Goal: Transaction & Acquisition: Book appointment/travel/reservation

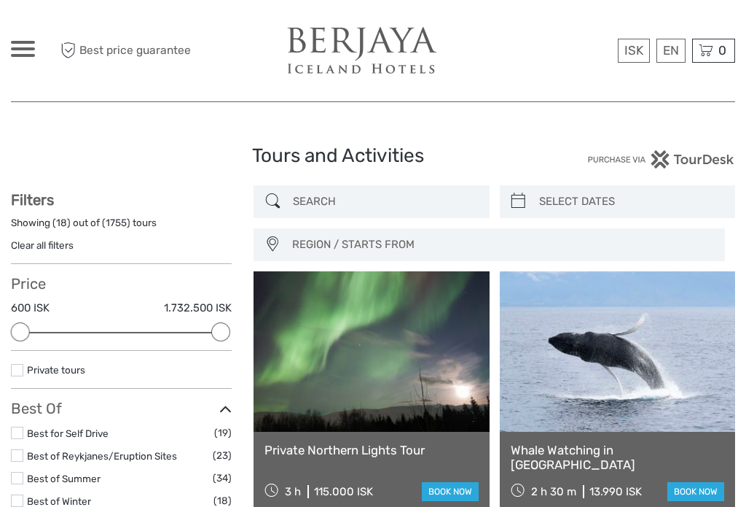
select select
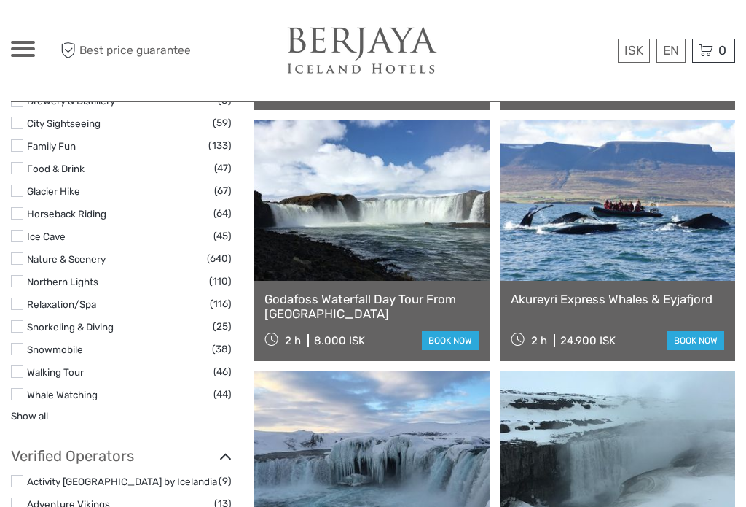
scroll to position [1403, 0]
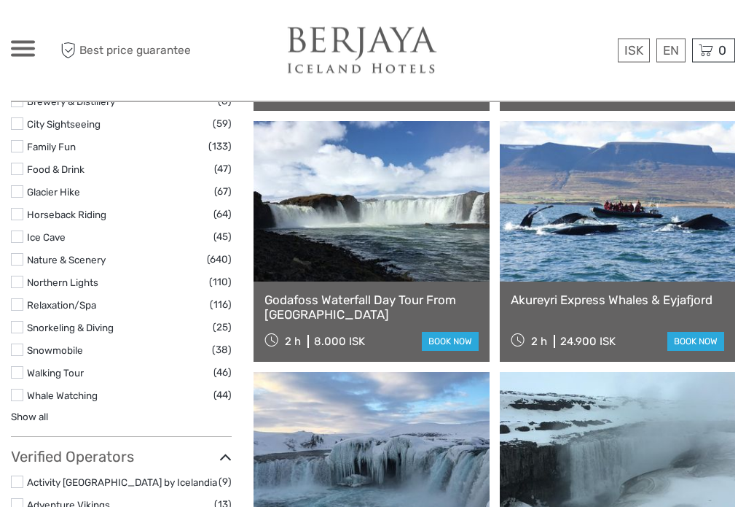
click at [77, 399] on link "Whale Watching" at bounding box center [62, 396] width 71 height 12
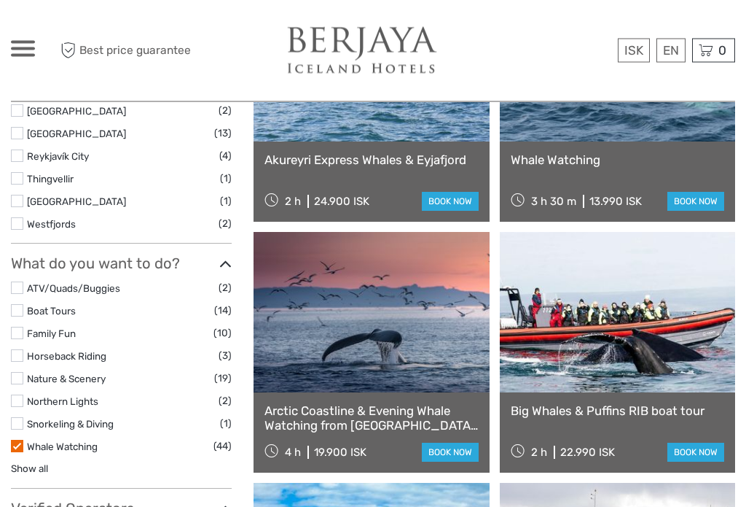
scroll to position [543, 0]
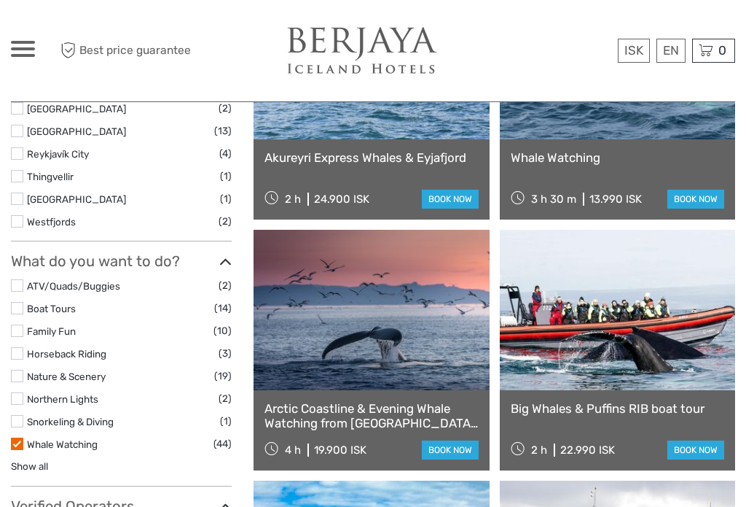
click at [178, 207] on label "[GEOGRAPHIC_DATA]" at bounding box center [123, 199] width 193 height 17
click at [0, 0] on input "checkbox" at bounding box center [0, 0] width 0 height 0
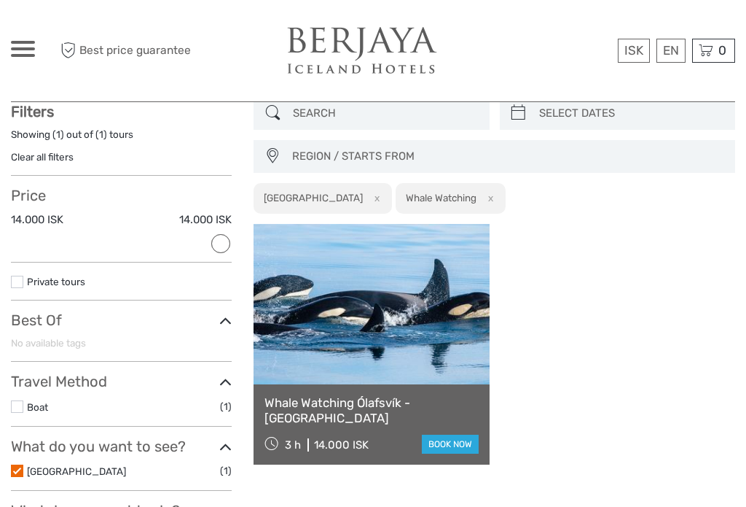
scroll to position [82, 0]
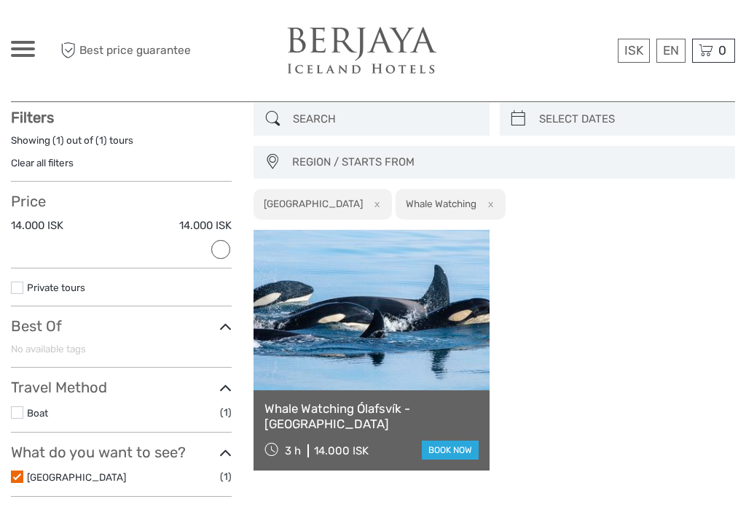
click at [12, 460] on h3 "What do you want to see?" at bounding box center [121, 451] width 221 height 17
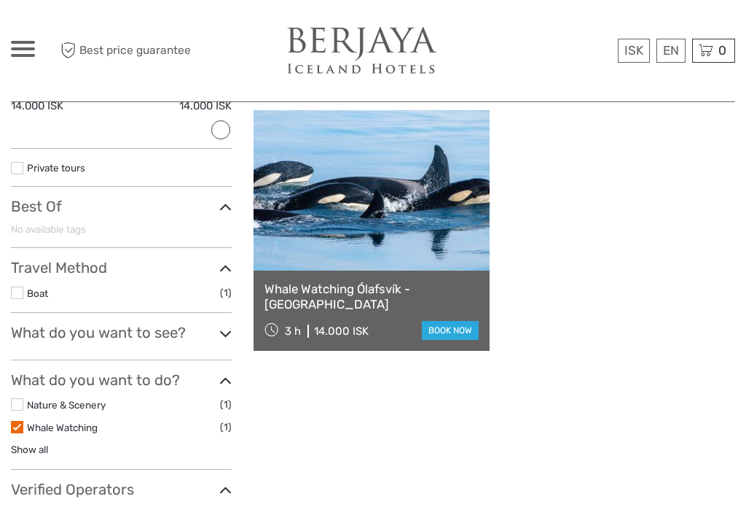
scroll to position [211, 0]
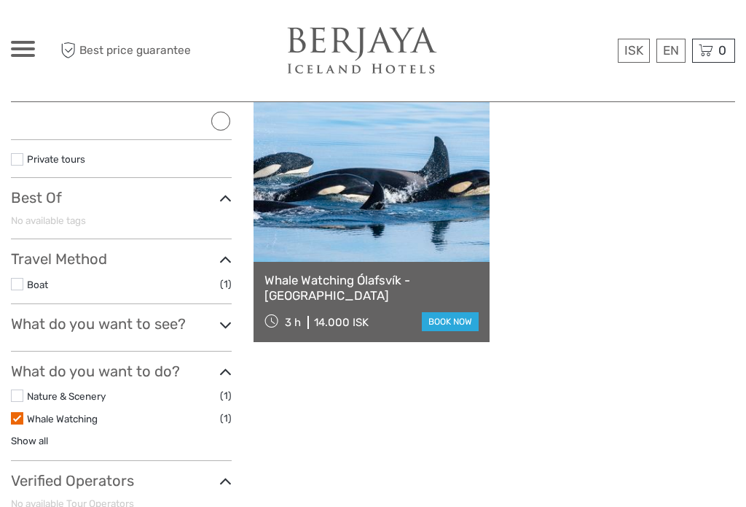
click at [219, 320] on icon at bounding box center [225, 325] width 12 height 20
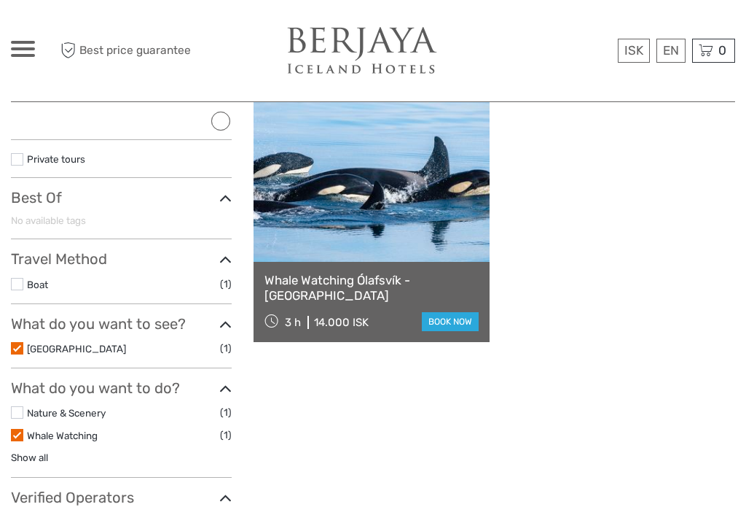
click at [12, 343] on label at bounding box center [17, 348] width 12 height 12
click at [0, 0] on input "checkbox" at bounding box center [0, 0] width 0 height 0
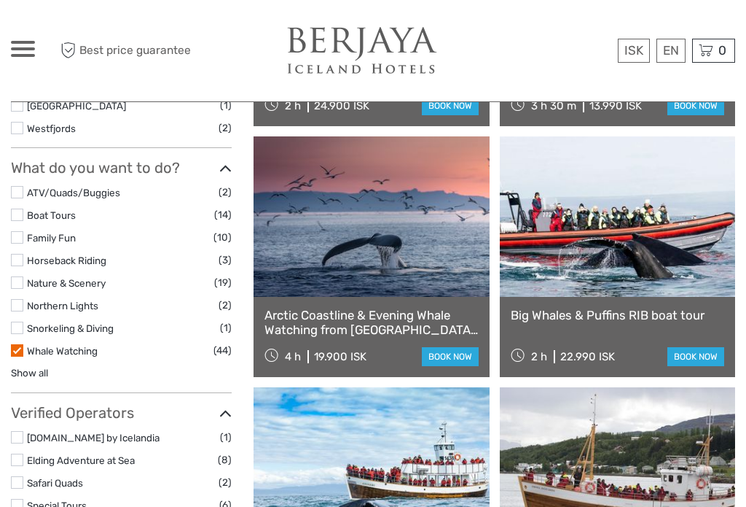
scroll to position [632, 0]
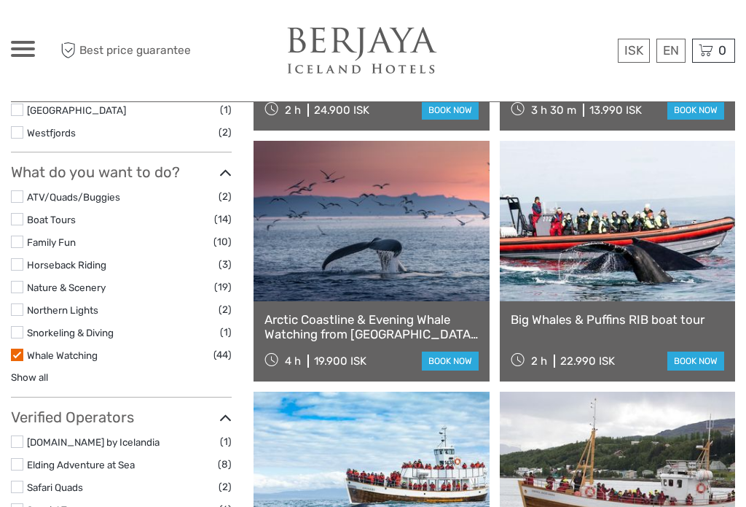
click at [682, 335] on div "Big Whales & Puffins RIB boat tour 2 h 22.990 ISK book now" at bounding box center [617, 341] width 235 height 80
click at [705, 354] on link "book now" at bounding box center [696, 360] width 57 height 19
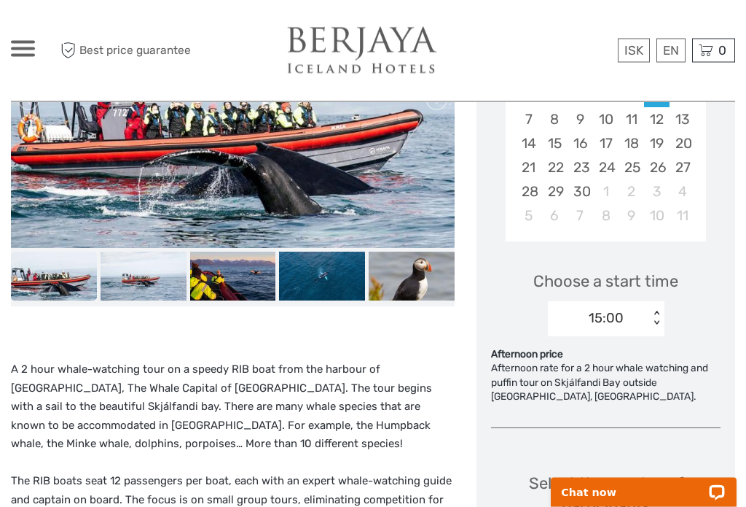
scroll to position [335, 0]
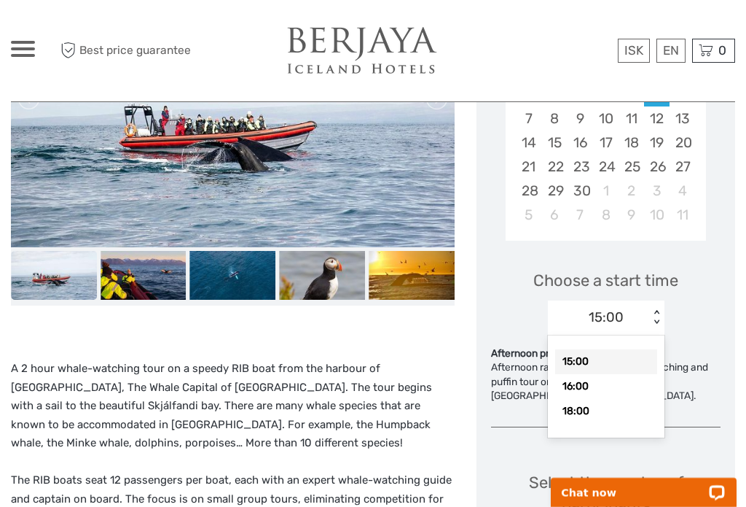
click at [718, 246] on div "Next Month September 2025 Su Mo Tu We Th Fr Sa 31 1 2 3 4 5 6 7 8 9 10 11 12 13…" at bounding box center [606, 133] width 230 height 232
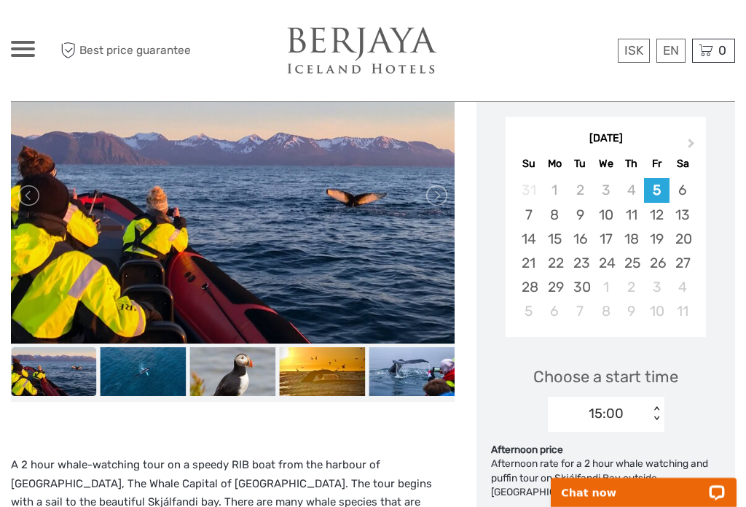
scroll to position [238, 0]
click at [442, 198] on link at bounding box center [435, 195] width 23 height 23
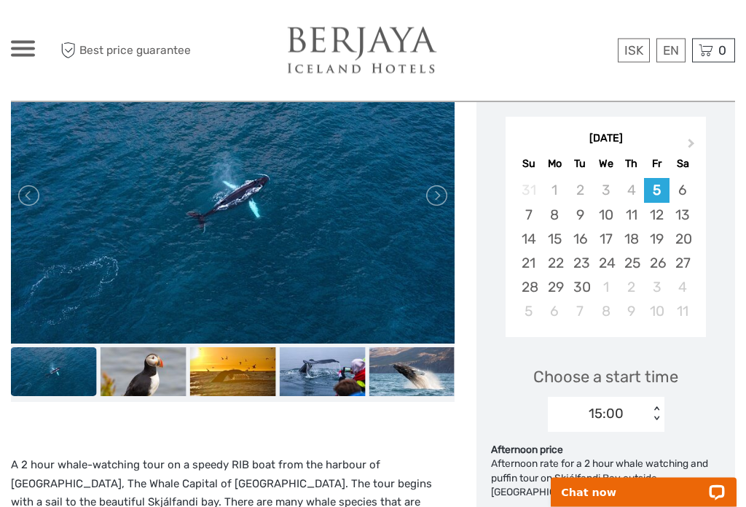
scroll to position [238, 0]
click at [432, 195] on link at bounding box center [435, 195] width 23 height 23
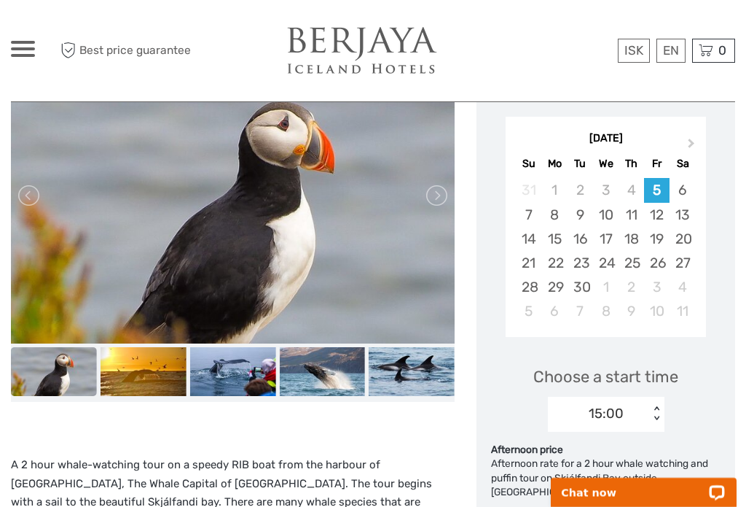
click at [440, 202] on link at bounding box center [435, 195] width 23 height 23
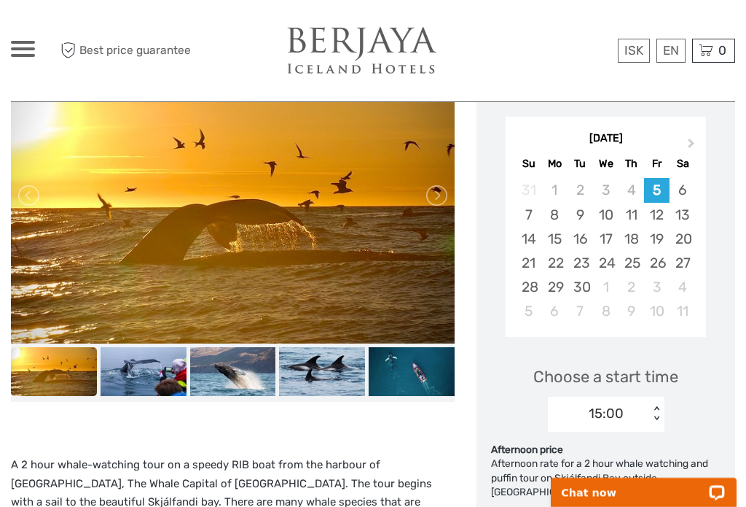
click at [444, 200] on link at bounding box center [435, 195] width 23 height 23
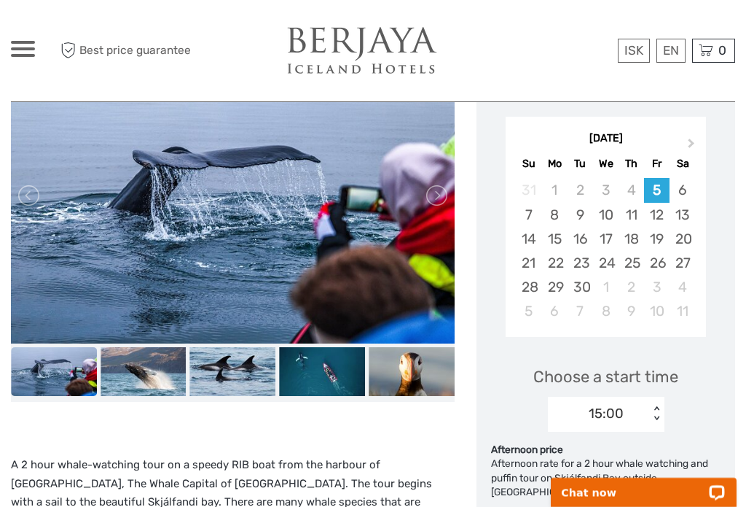
click at [434, 192] on link at bounding box center [435, 195] width 23 height 23
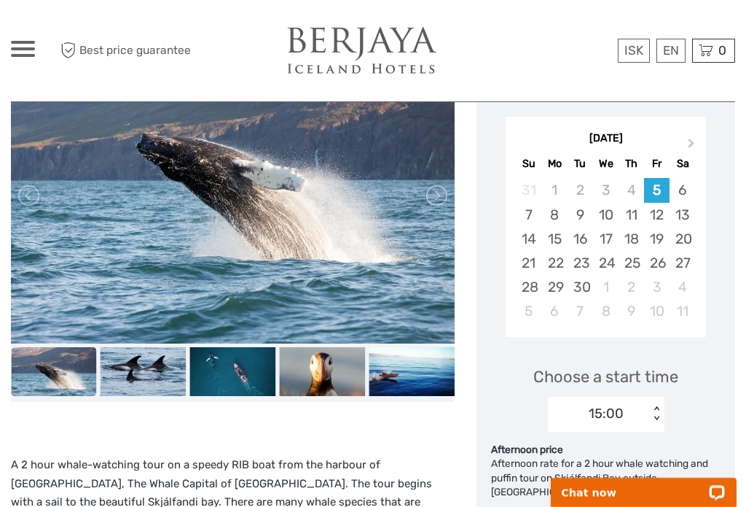
click at [690, 188] on div "6" at bounding box center [683, 190] width 26 height 24
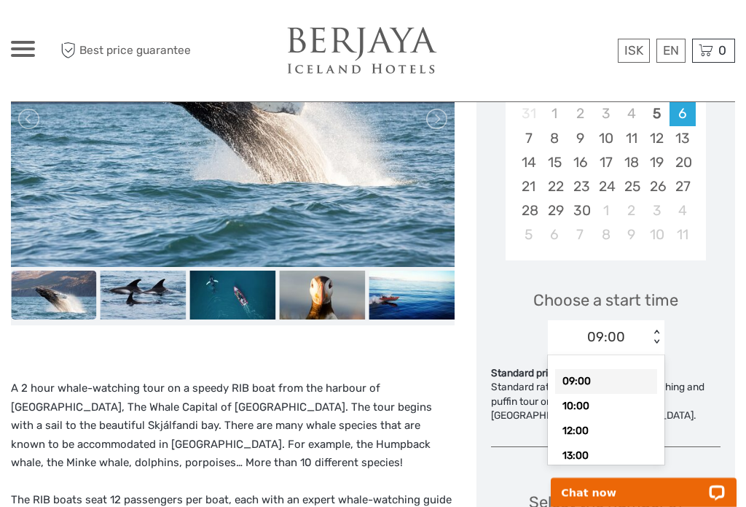
scroll to position [0, 0]
click at [703, 284] on div "Choose a start time option 09:00 selected, 1 of 7. 7 results available. Use Up …" at bounding box center [606, 315] width 230 height 93
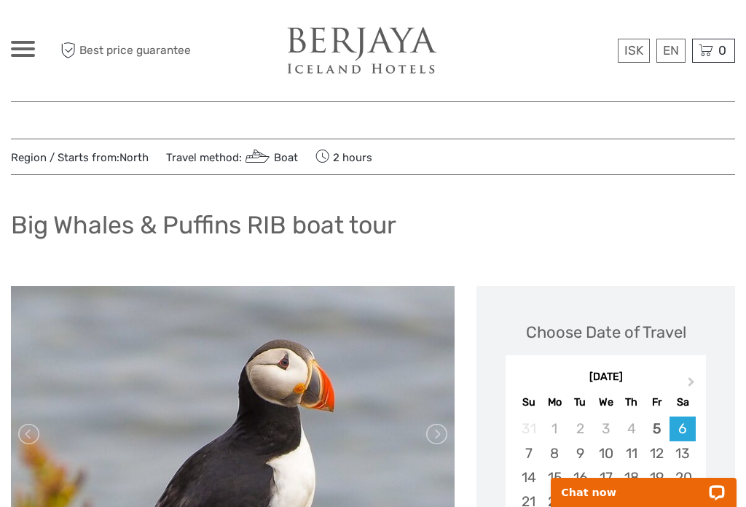
click at [358, 48] on img at bounding box center [362, 51] width 160 height 50
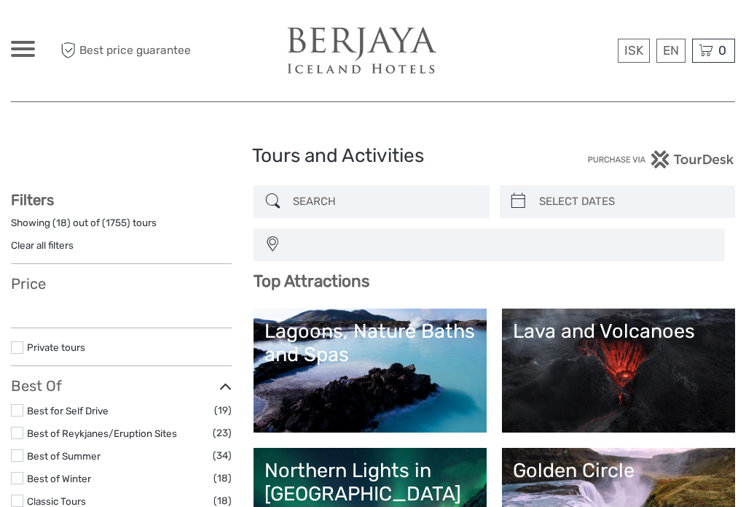
select select
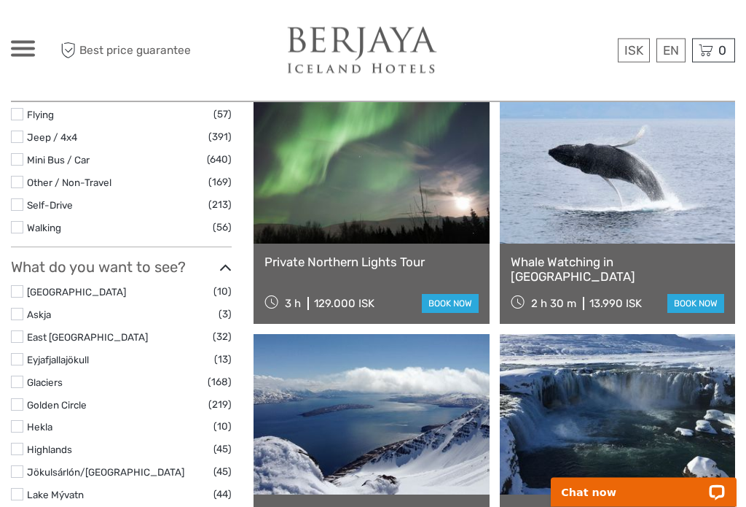
scroll to position [534, 0]
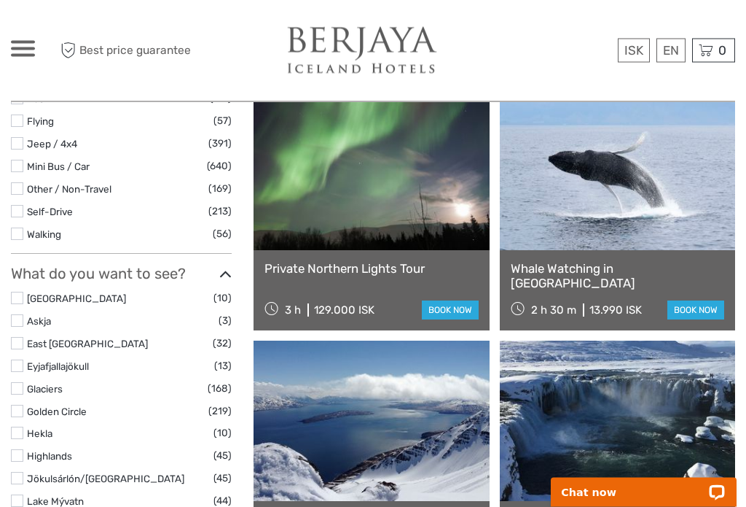
click at [630, 204] on link at bounding box center [617, 170] width 235 height 160
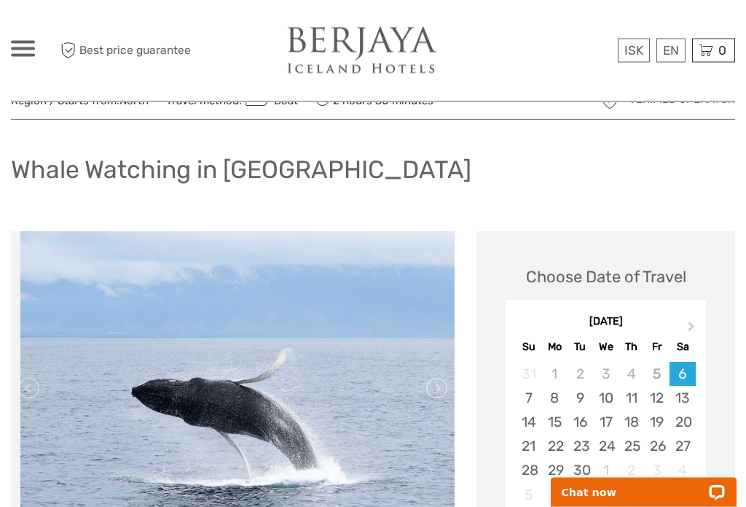
scroll to position [58, 0]
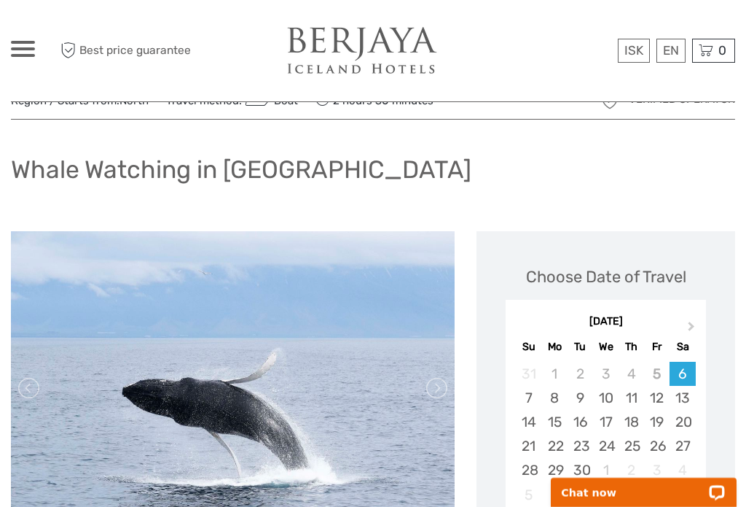
click at [434, 382] on link at bounding box center [435, 387] width 23 height 23
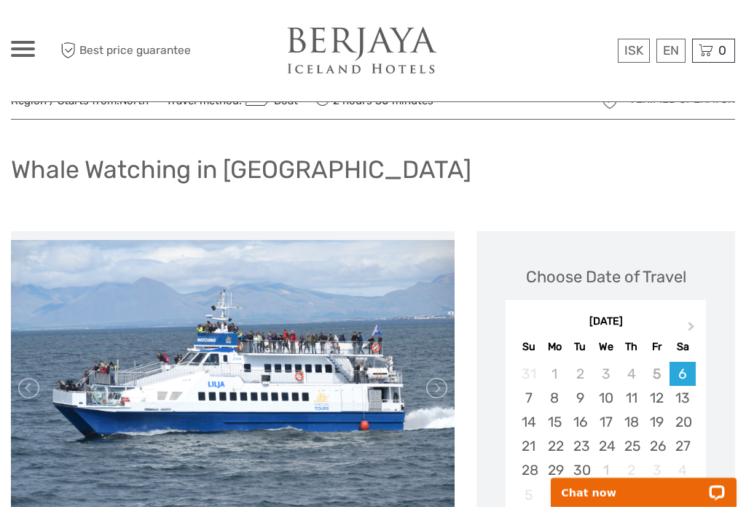
click at [433, 391] on link at bounding box center [435, 387] width 23 height 23
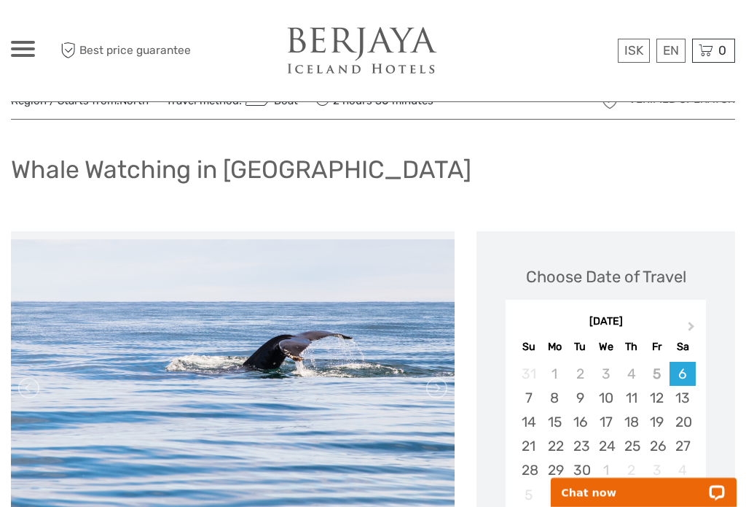
click at [442, 381] on link at bounding box center [435, 387] width 23 height 23
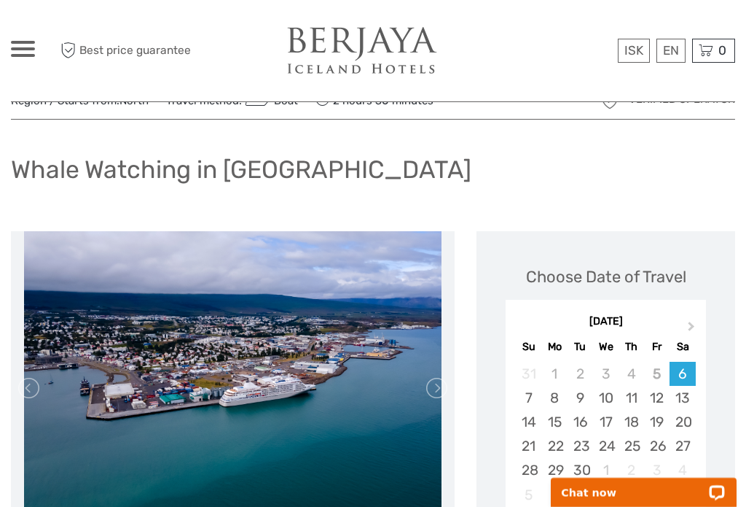
click at [434, 383] on link at bounding box center [435, 387] width 23 height 23
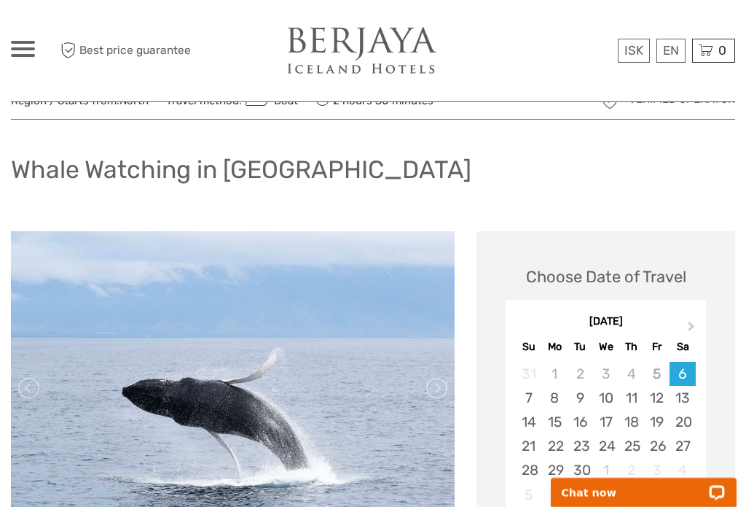
click at [437, 385] on link at bounding box center [435, 387] width 23 height 23
